Goal: Information Seeking & Learning: Learn about a topic

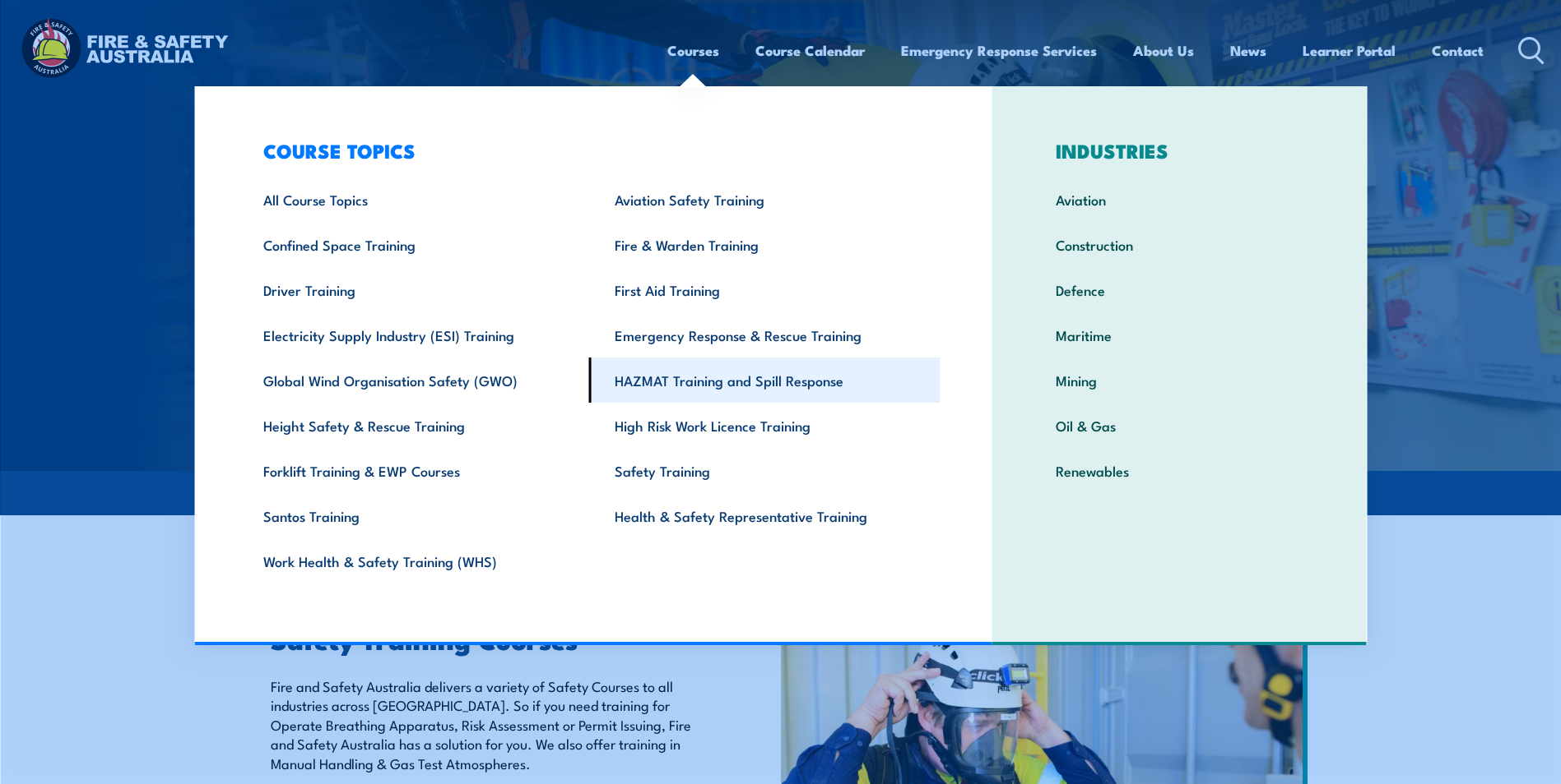
click at [639, 366] on link "HAZMAT Training and Spill Response" at bounding box center [764, 381] width 351 height 45
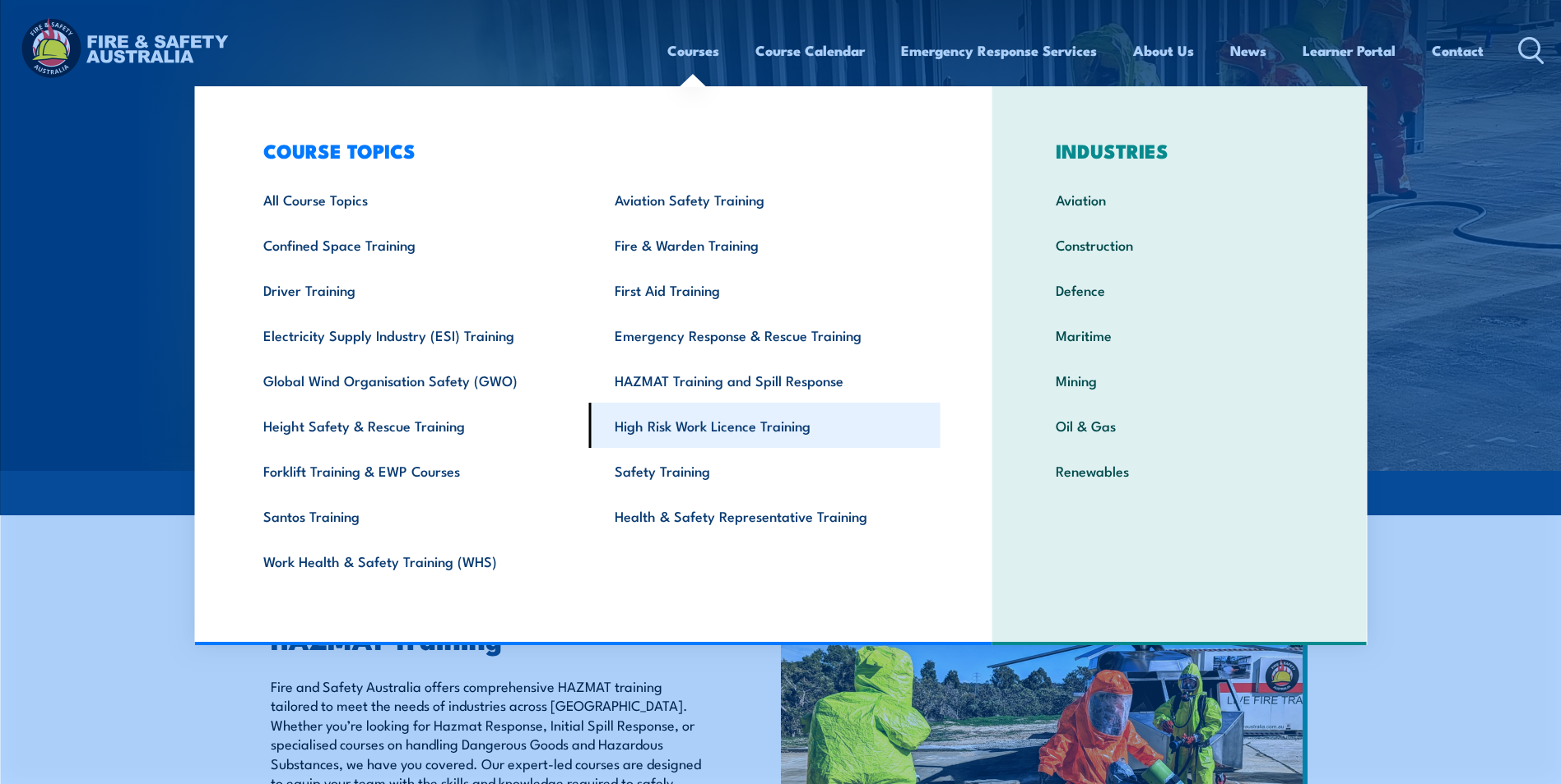
click at [684, 421] on link "High Risk Work Licence Training" at bounding box center [764, 425] width 351 height 45
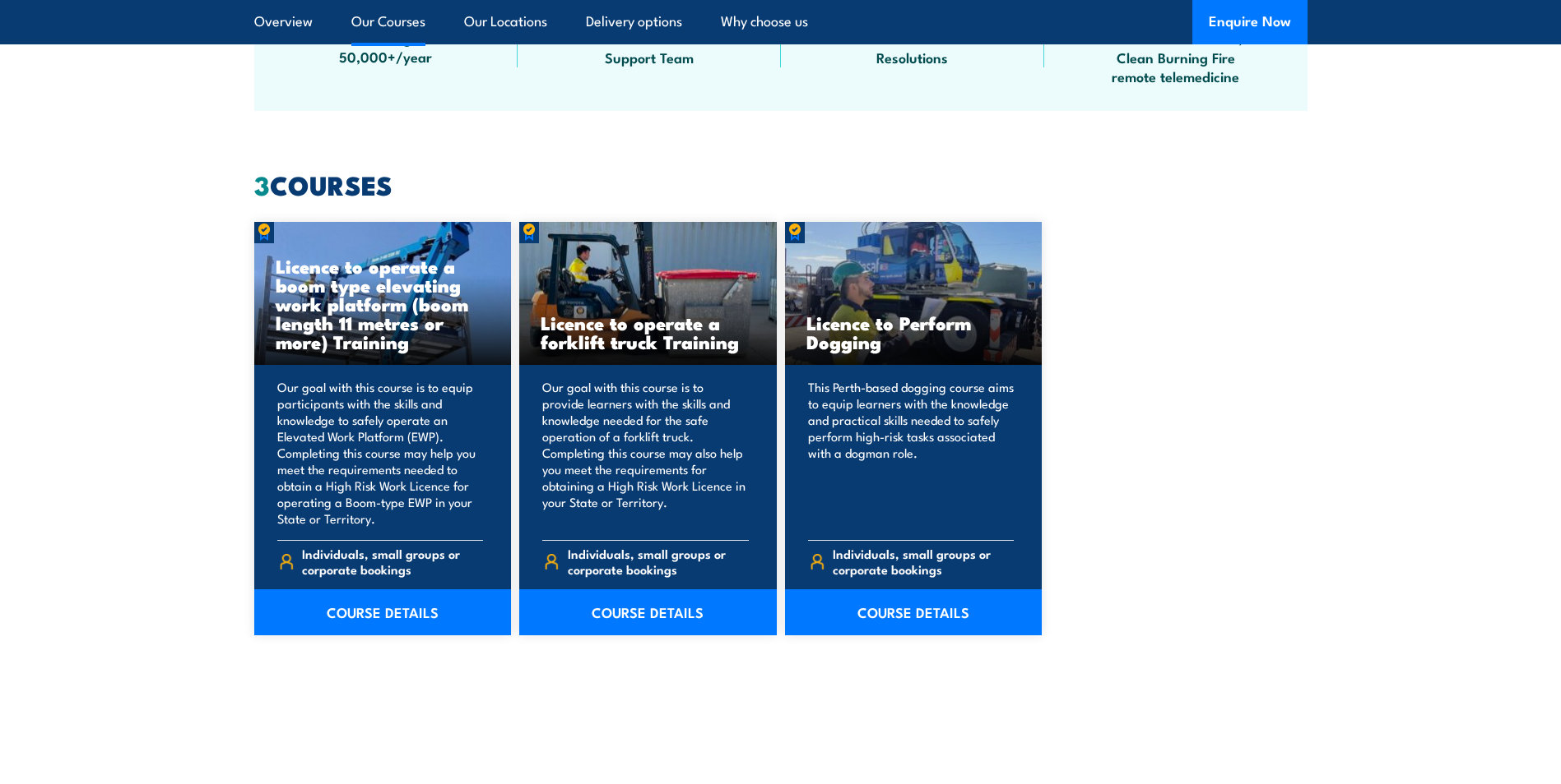
scroll to position [1175, 0]
